Goal: Task Accomplishment & Management: Manage account settings

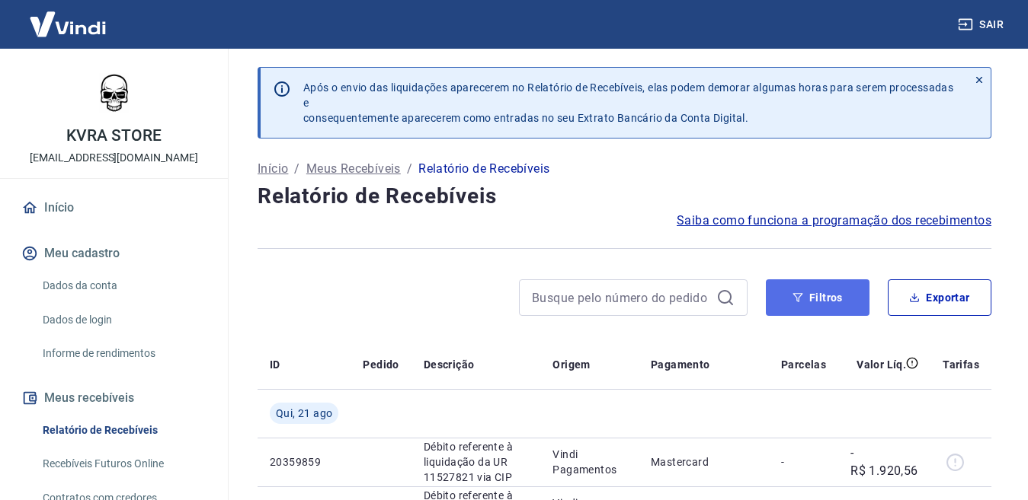
click at [833, 299] on button "Filtros" at bounding box center [818, 298] width 104 height 37
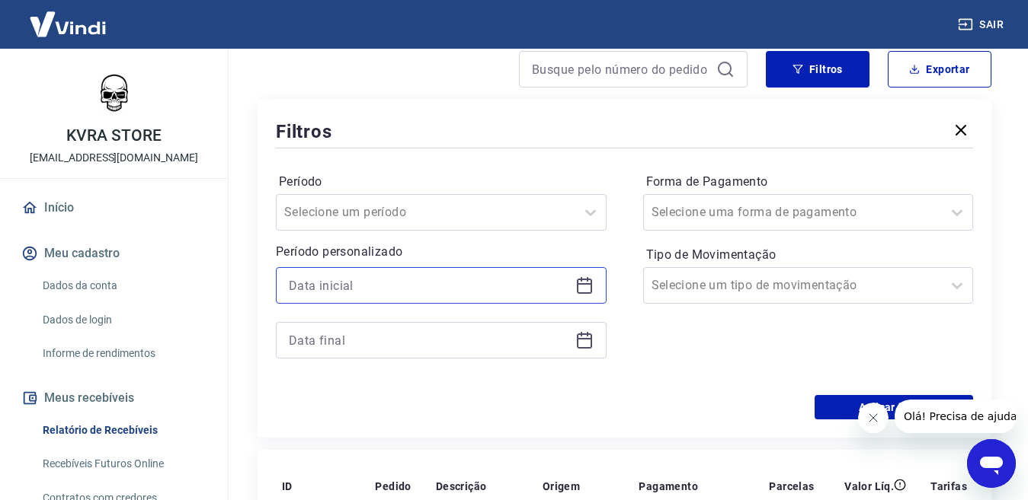
click at [452, 284] on input at bounding box center [429, 285] width 280 height 23
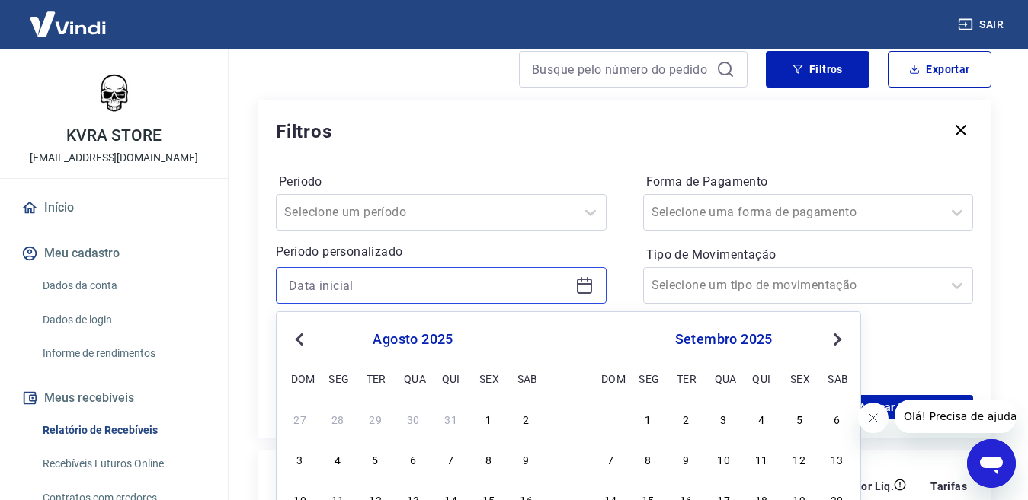
scroll to position [381, 0]
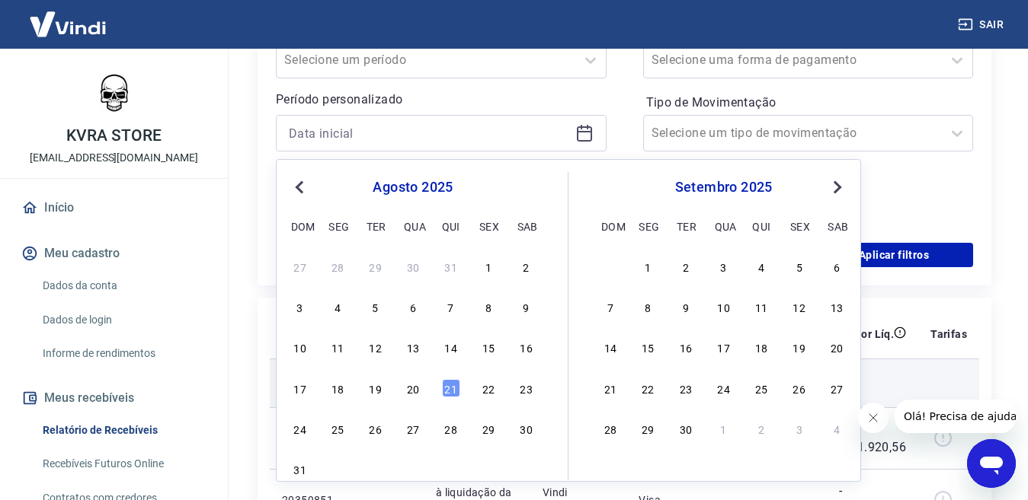
click at [415, 391] on div "20" at bounding box center [413, 388] width 18 height 18
type input "20/08/2025"
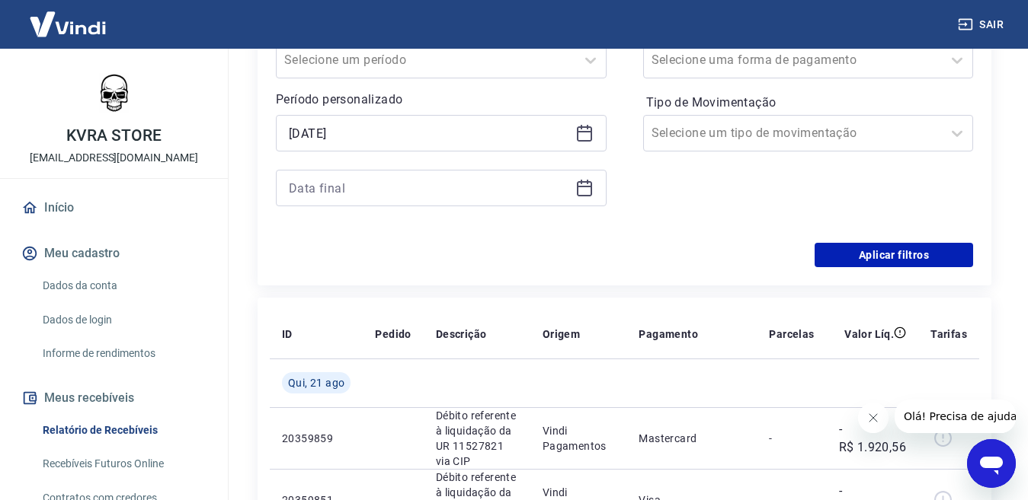
click at [577, 191] on icon at bounding box center [584, 188] width 15 height 15
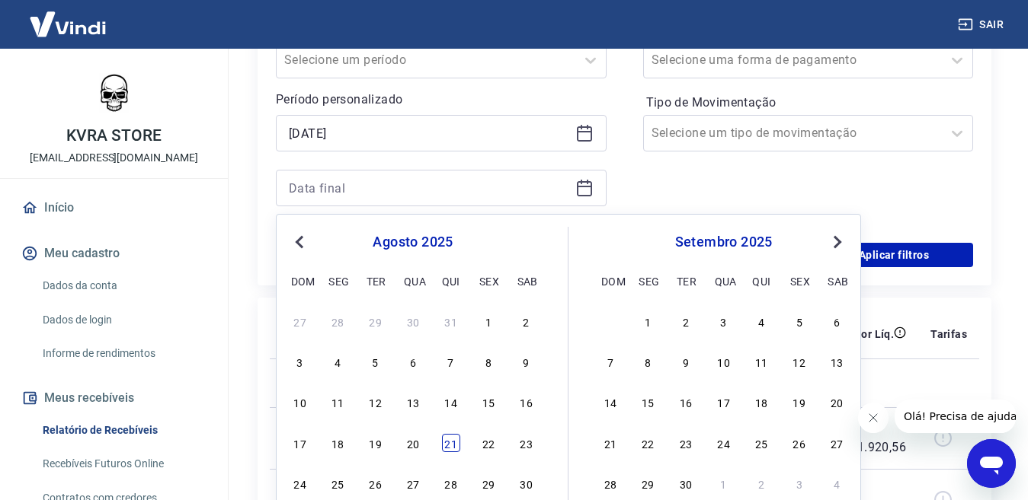
click at [451, 446] on div "21" at bounding box center [451, 443] width 18 height 18
type input "21/08/2025"
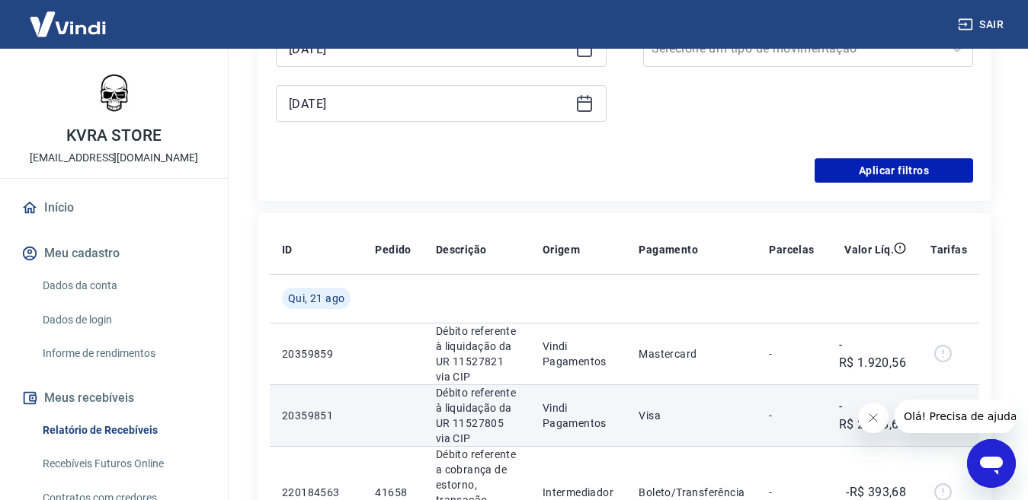
scroll to position [457, 0]
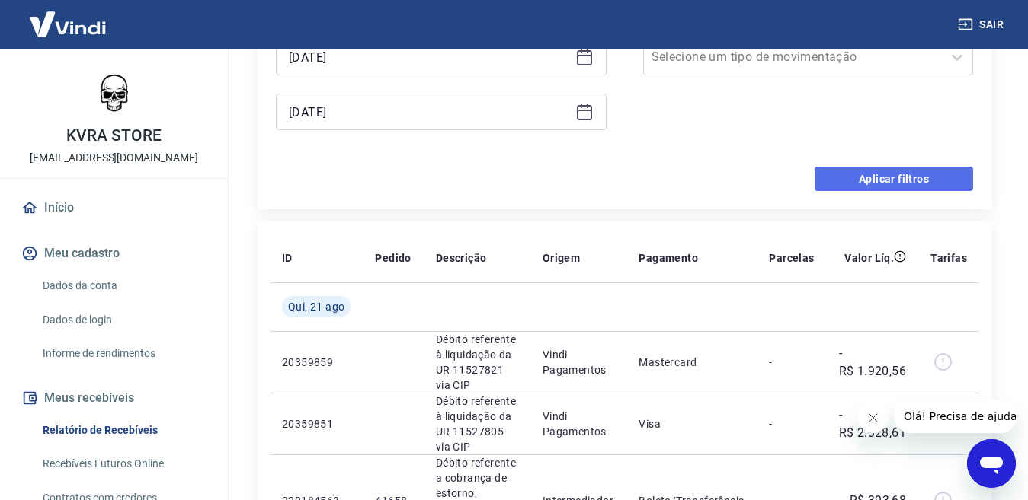
click at [899, 176] on button "Aplicar filtros" at bounding box center [893, 179] width 158 height 24
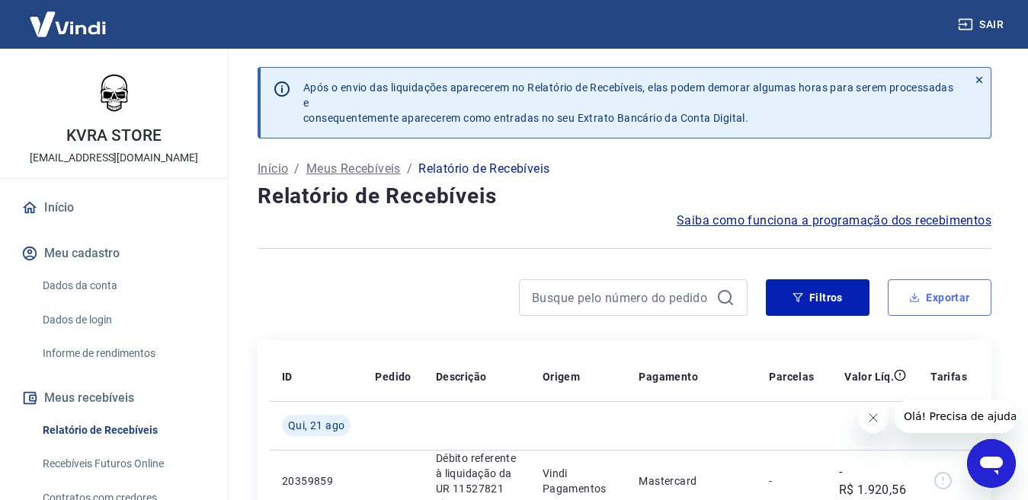
click at [947, 296] on button "Exportar" at bounding box center [939, 298] width 104 height 37
type input "20/08/2025"
type input "21/08/2025"
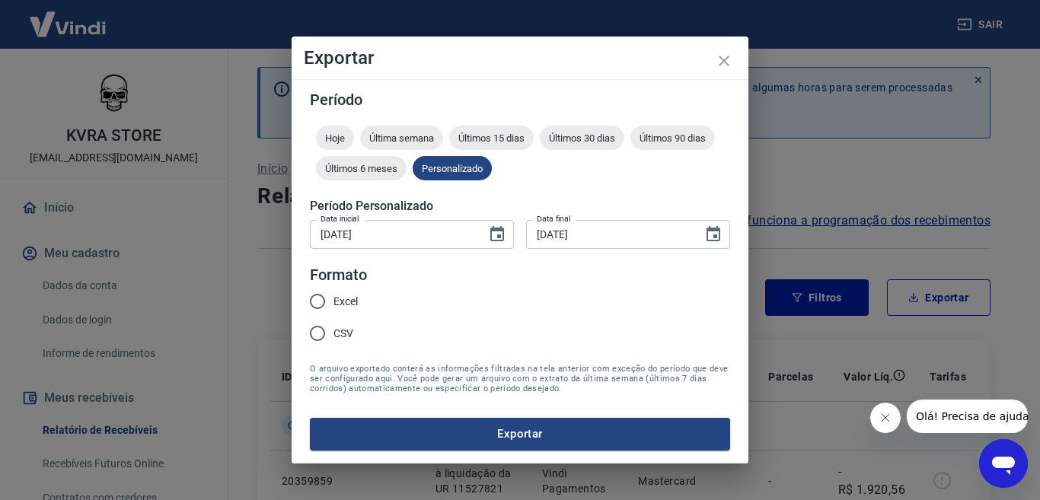
click at [321, 299] on input "Excel" at bounding box center [318, 302] width 32 height 32
radio input "true"
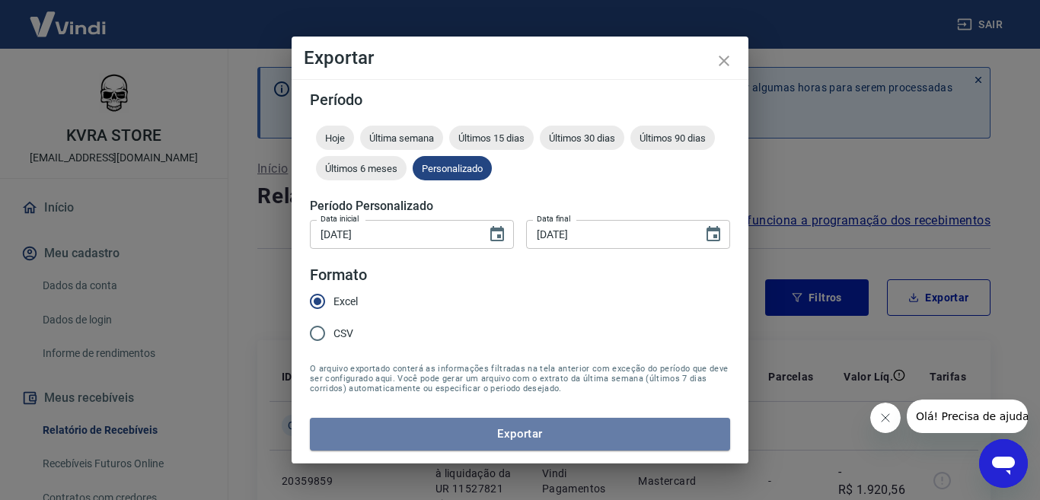
click at [529, 435] on button "Exportar" at bounding box center [520, 434] width 420 height 32
